Goal: Task Accomplishment & Management: Complete application form

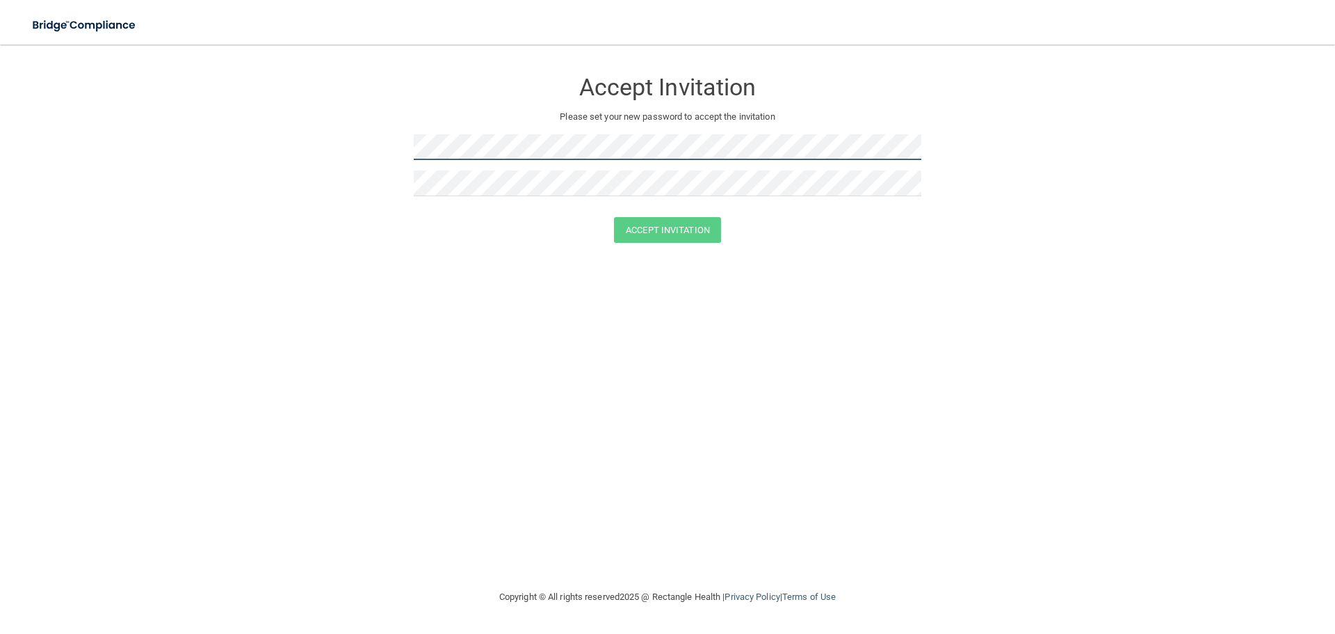
click at [387, 155] on form "Accept Invitation Please set your new password to accept the invitation Accept …" at bounding box center [668, 158] width 1280 height 201
click at [654, 218] on button "Accept Invitation" at bounding box center [667, 230] width 107 height 26
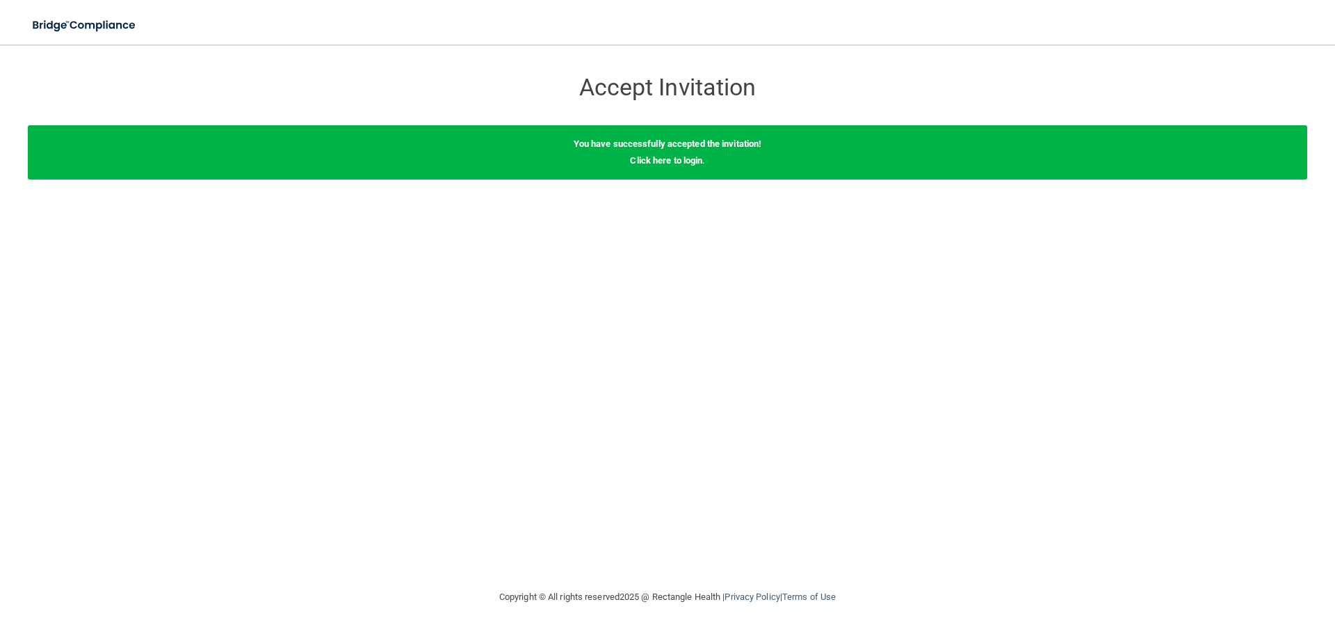
click at [663, 169] on div "You have successfully accepted the invitation! Click here to login ." at bounding box center [668, 152] width 1280 height 54
click at [665, 157] on link "Click here to login" at bounding box center [666, 160] width 72 height 10
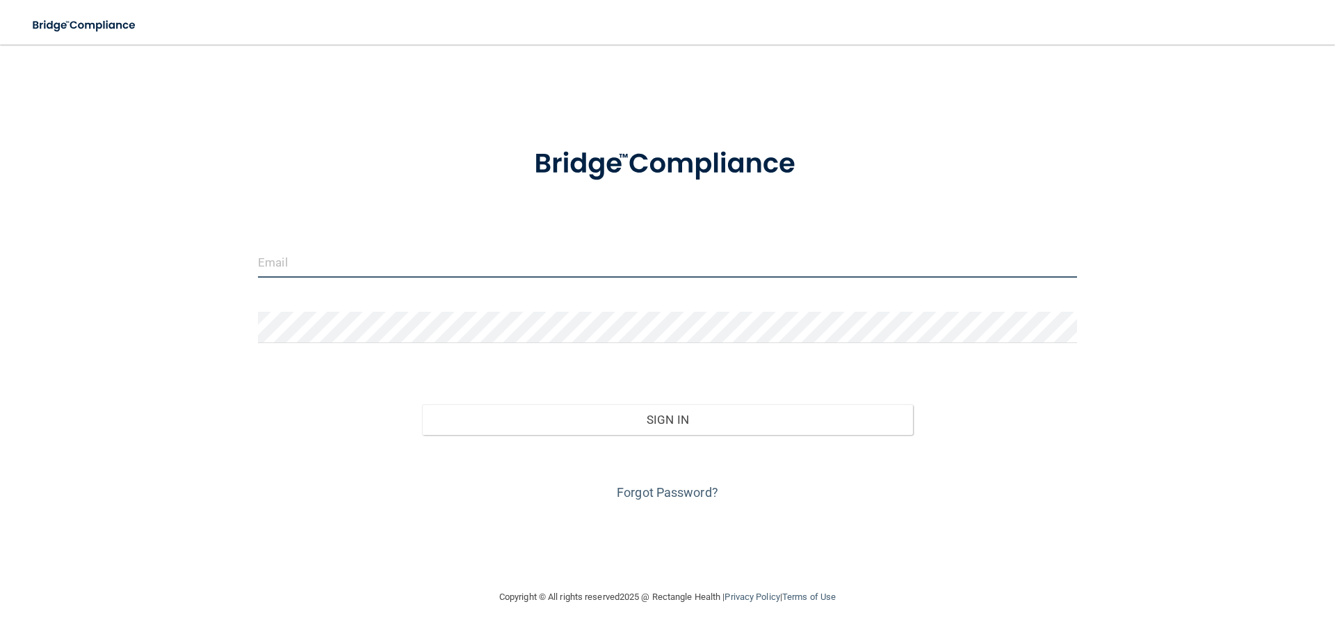
type input "[PERSON_NAME][EMAIL_ADDRESS][PERSON_NAME][DOMAIN_NAME]"
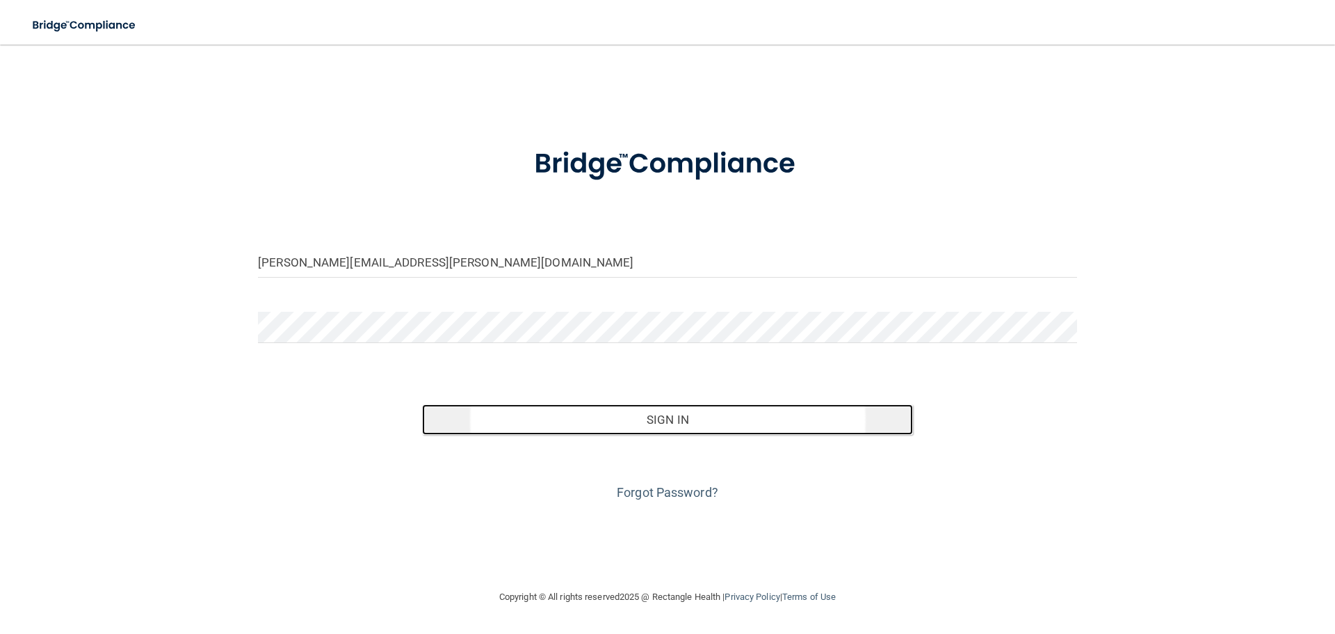
click at [663, 413] on button "Sign In" at bounding box center [668, 419] width 492 height 31
